Goal: Find contact information: Find contact information

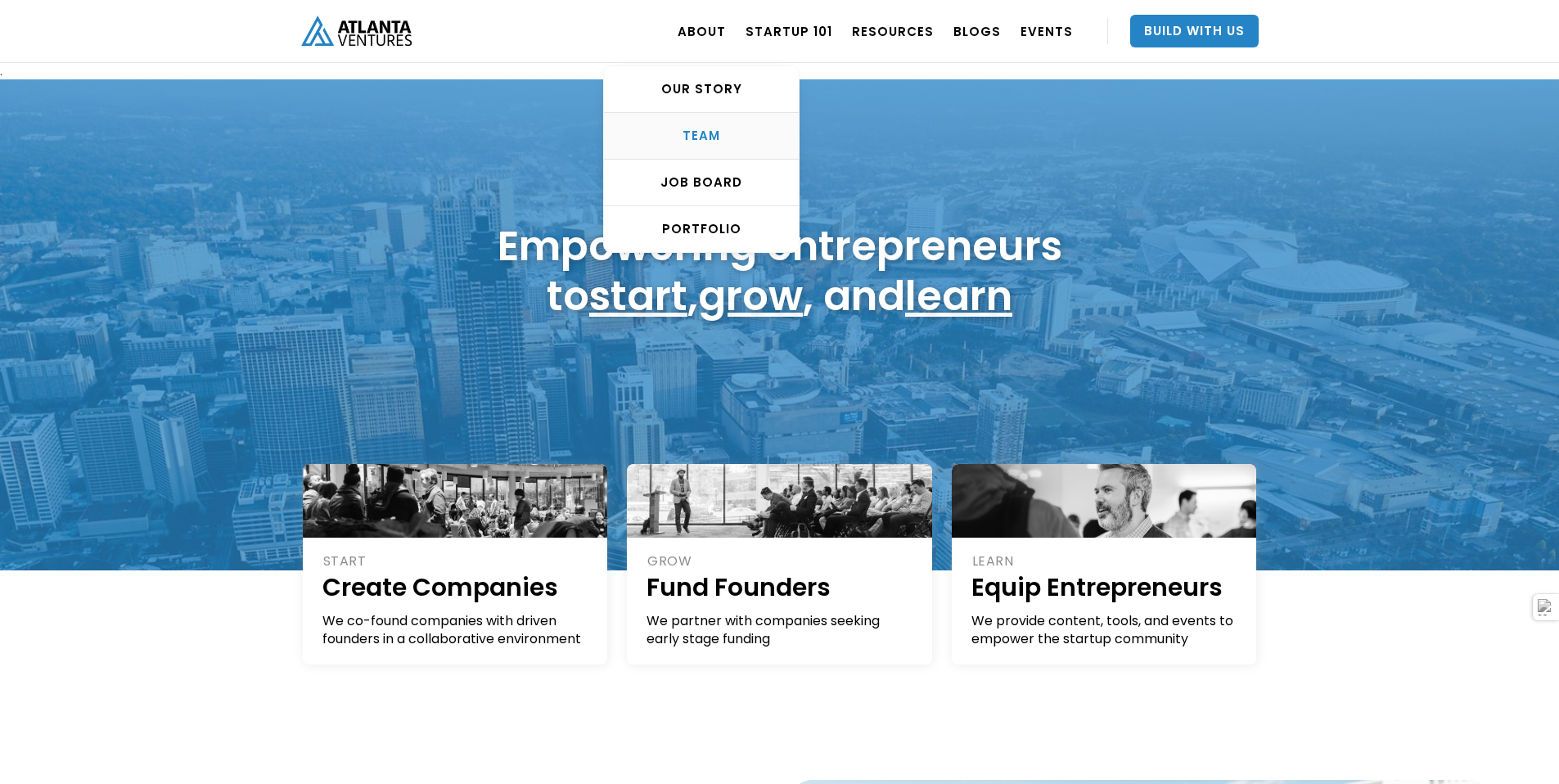
click at [723, 137] on div "TEAM" at bounding box center [700, 136] width 195 height 17
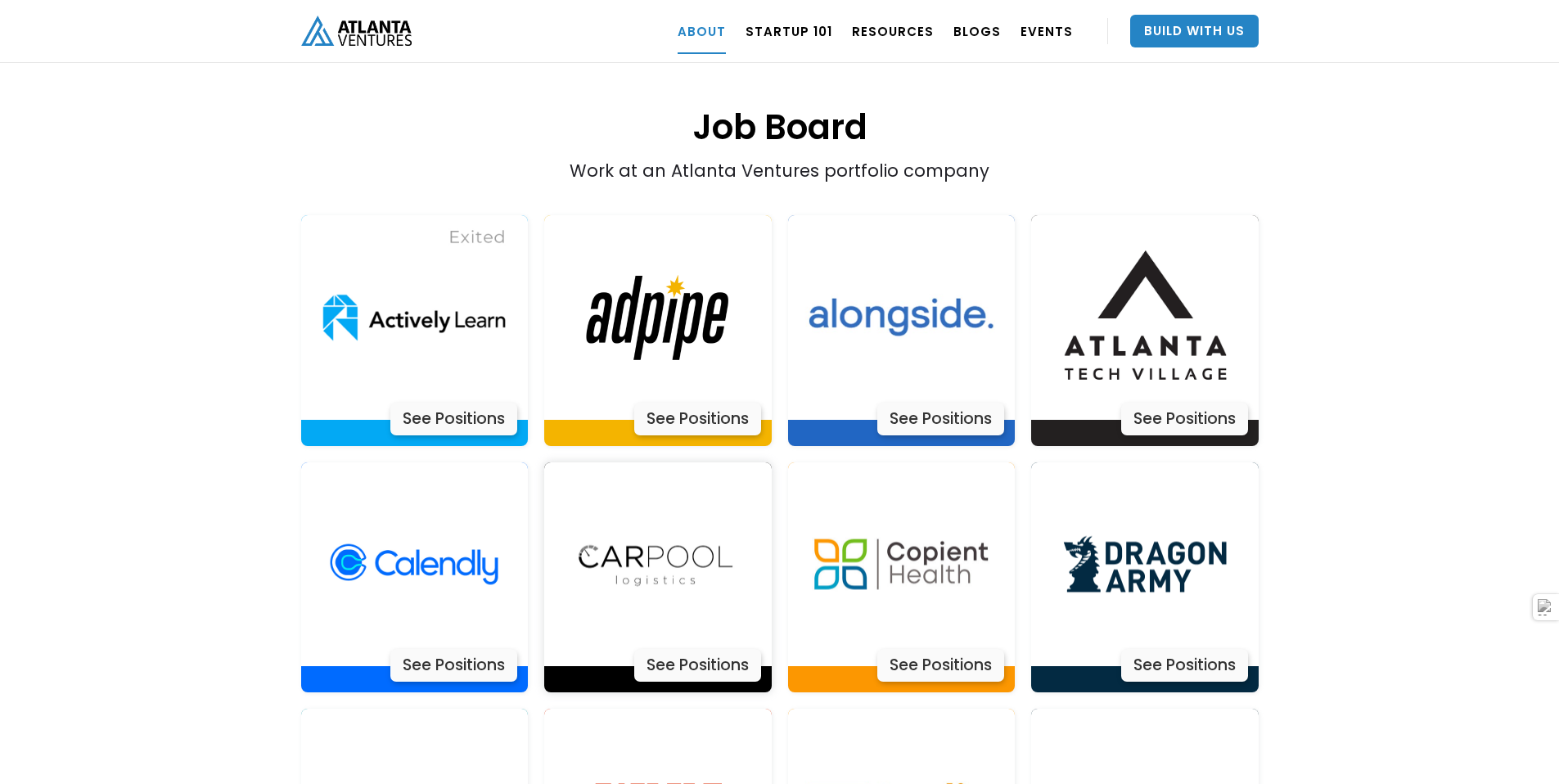
scroll to position [3202, 0]
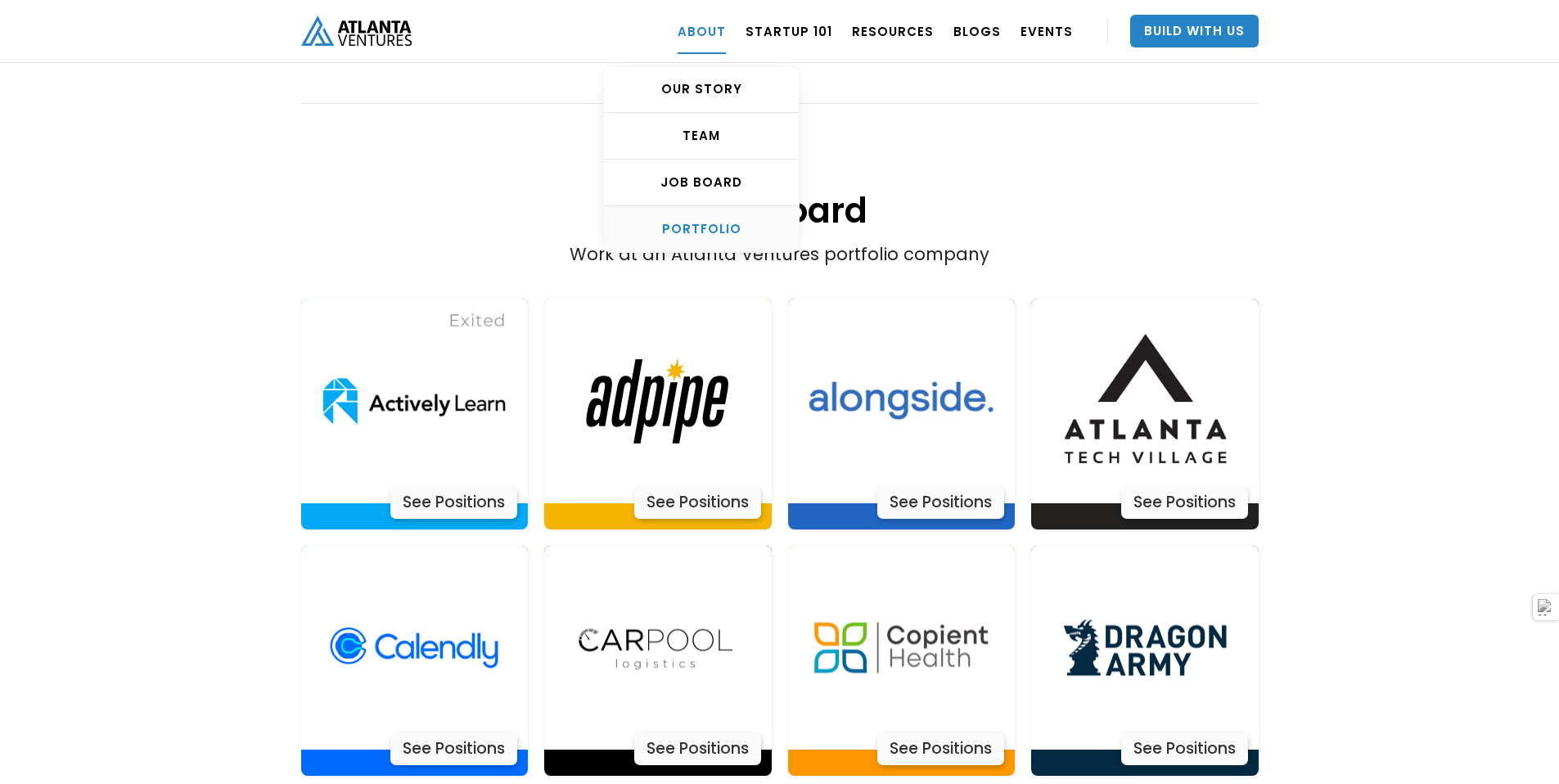
click at [725, 216] on link "PORTFOLIO" at bounding box center [700, 228] width 195 height 46
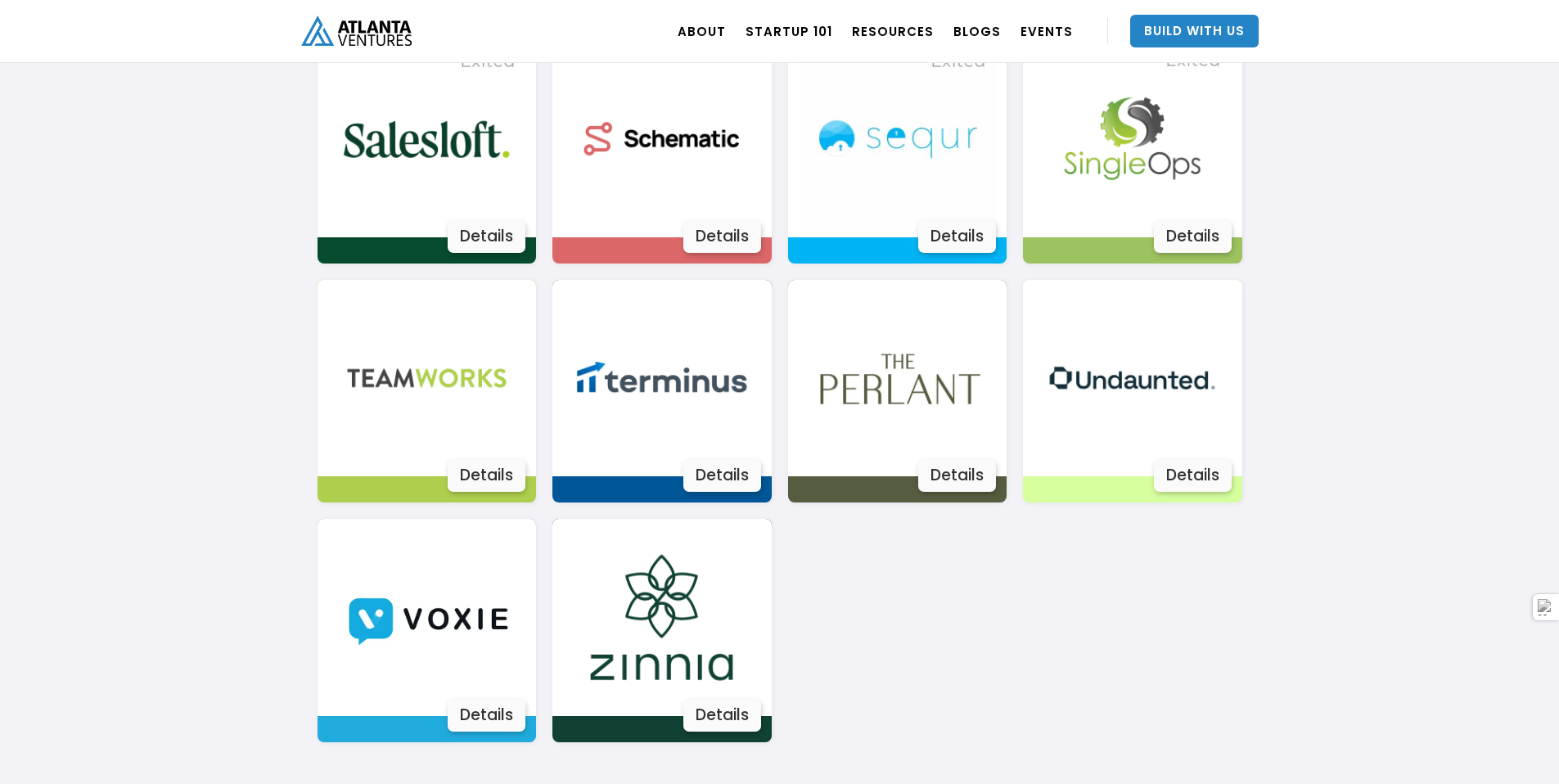
scroll to position [2887, 0]
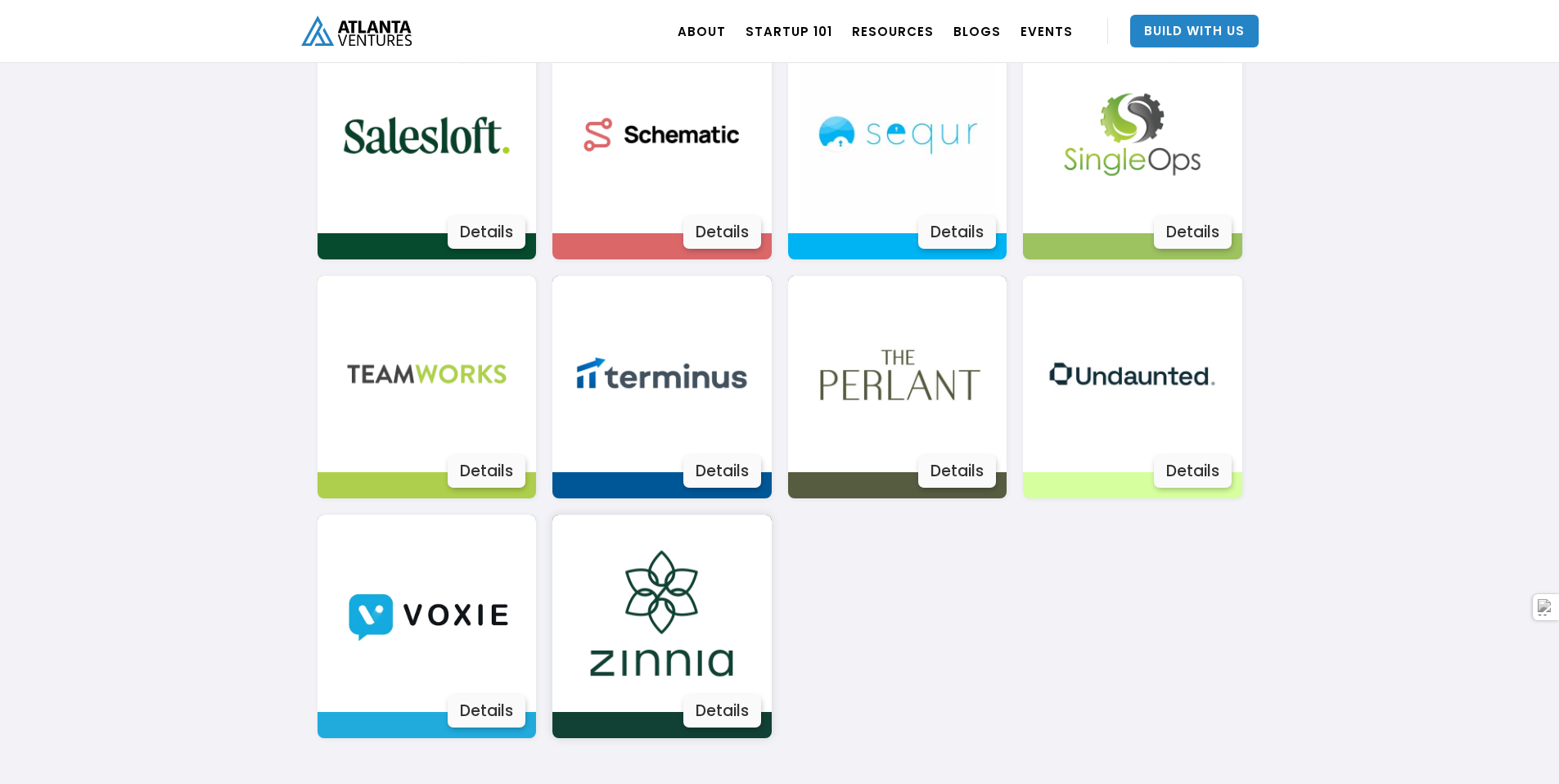
click at [648, 614] on img at bounding box center [661, 614] width 197 height 197
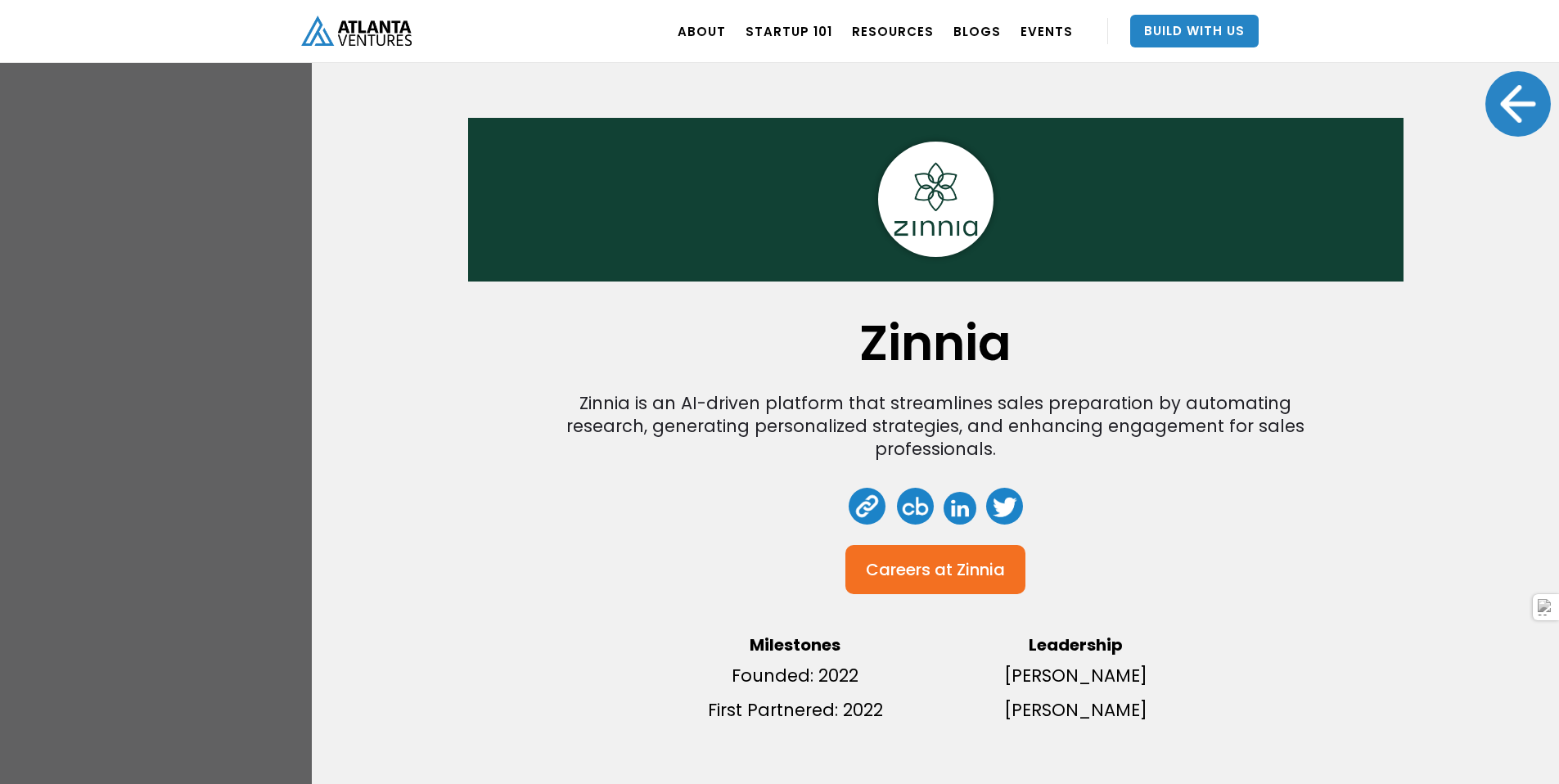
scroll to position [3214, 0]
click at [951, 492] on link at bounding box center [959, 507] width 33 height 33
